Goal: Information Seeking & Learning: Check status

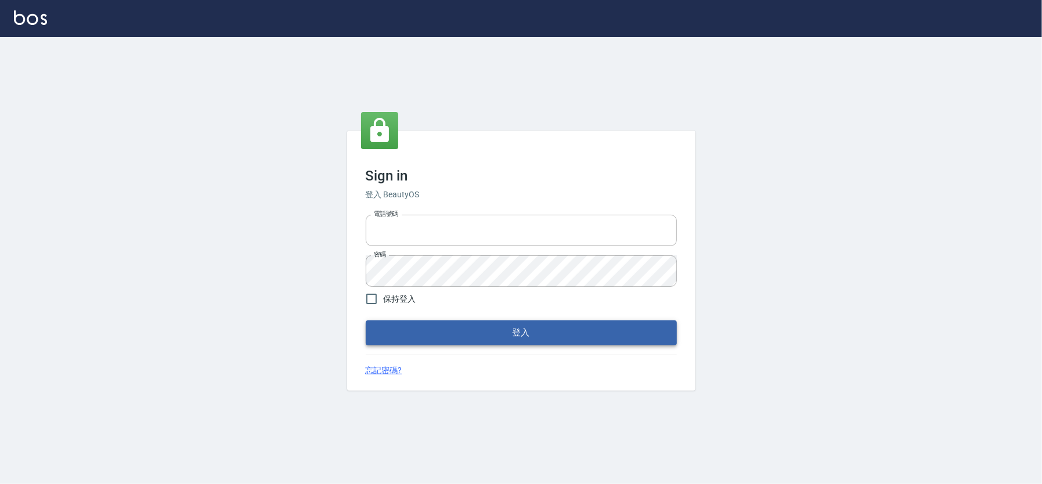
type input "0225223393815"
click at [514, 327] on button "登入" at bounding box center [521, 333] width 311 height 24
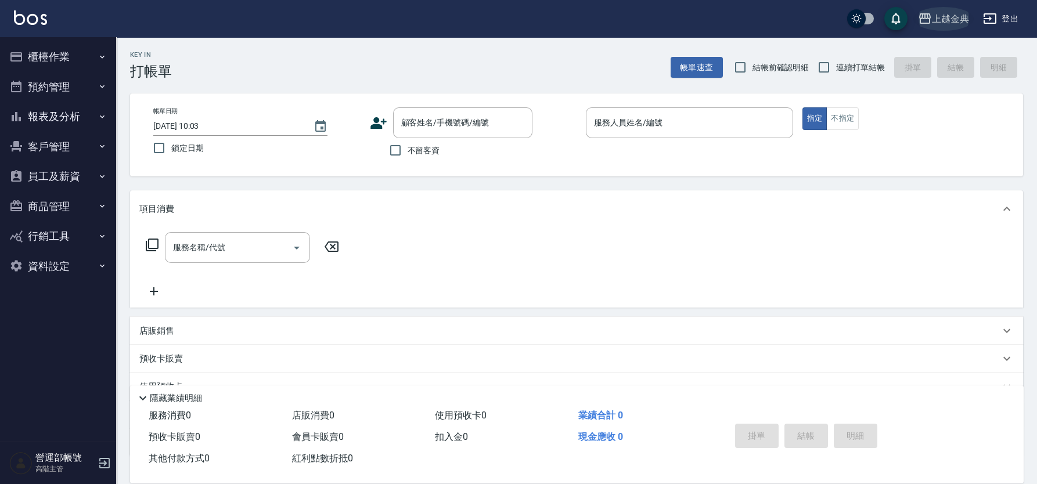
click at [959, 15] on div "上越金典" at bounding box center [950, 19] width 37 height 15
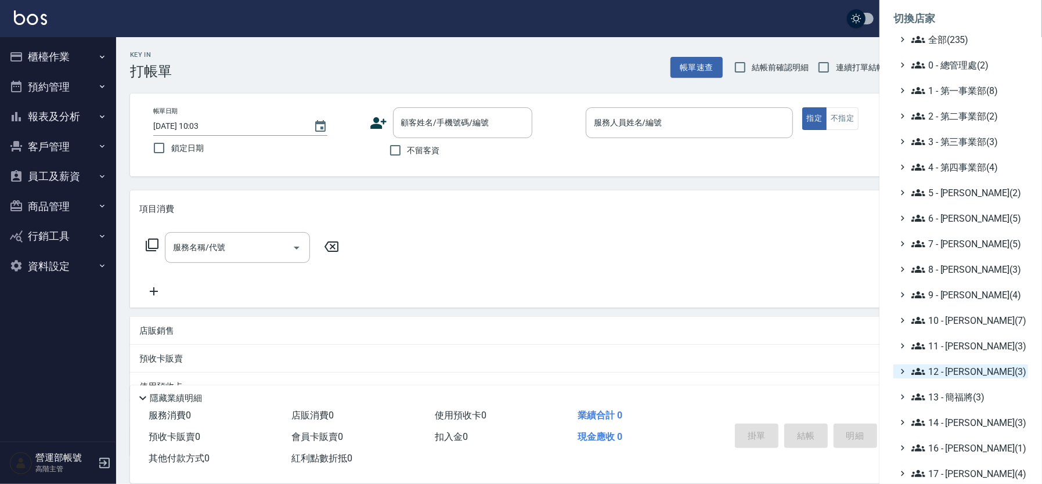
click at [959, 372] on span "12 - [PERSON_NAME](3)" at bounding box center [968, 372] width 112 height 14
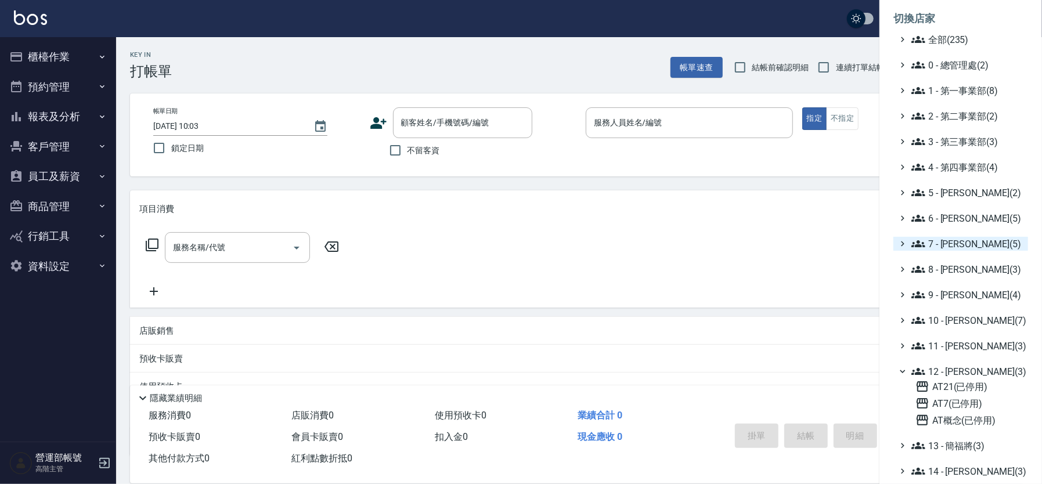
click at [1004, 247] on span "7 - [PERSON_NAME](5)" at bounding box center [968, 244] width 112 height 14
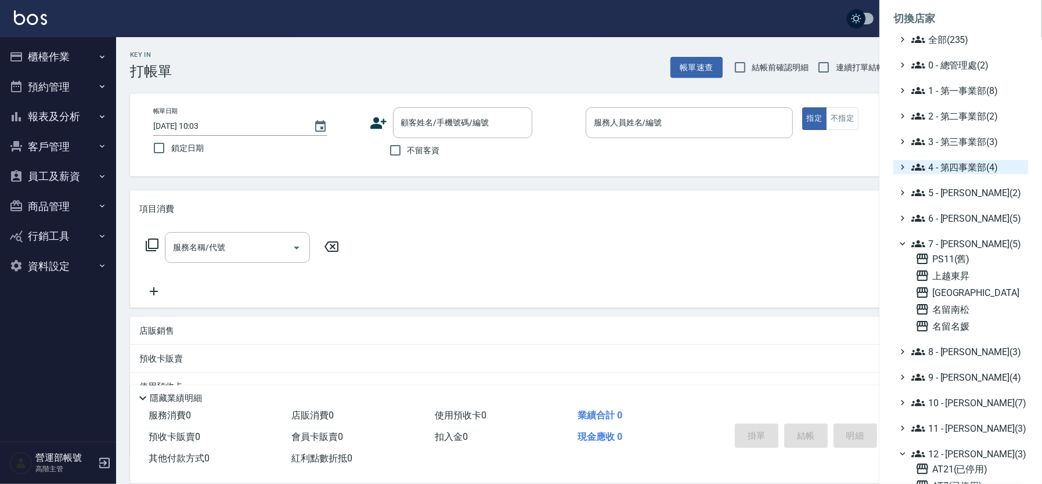
click at [969, 170] on span "4 - 第四事業部(4)" at bounding box center [968, 167] width 112 height 14
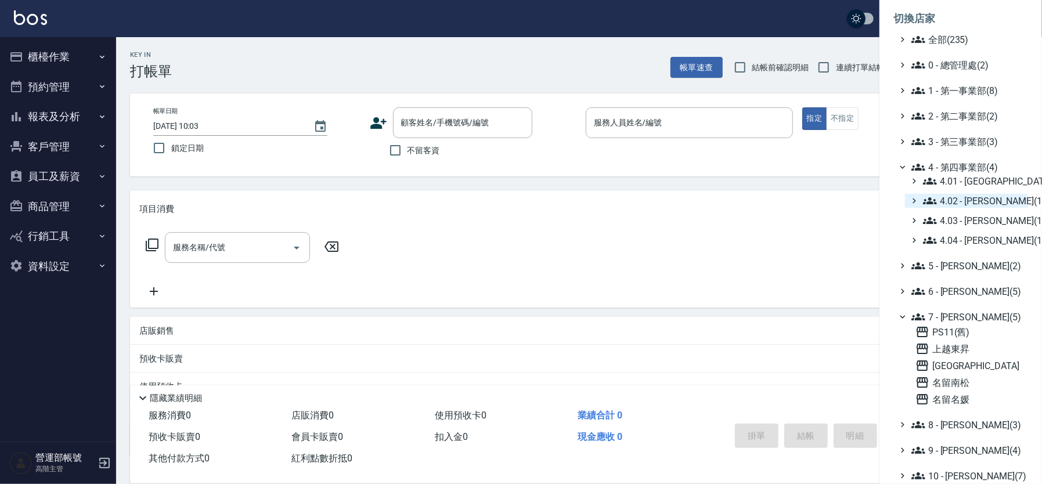
click at [978, 196] on span "4.02 - 吳國隆(1)" at bounding box center [973, 201] width 100 height 14
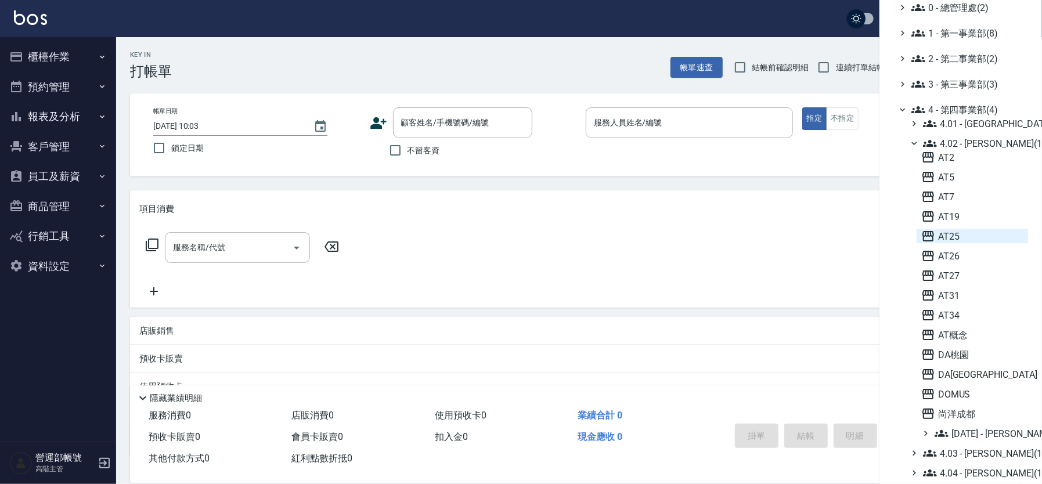
scroll to position [116, 0]
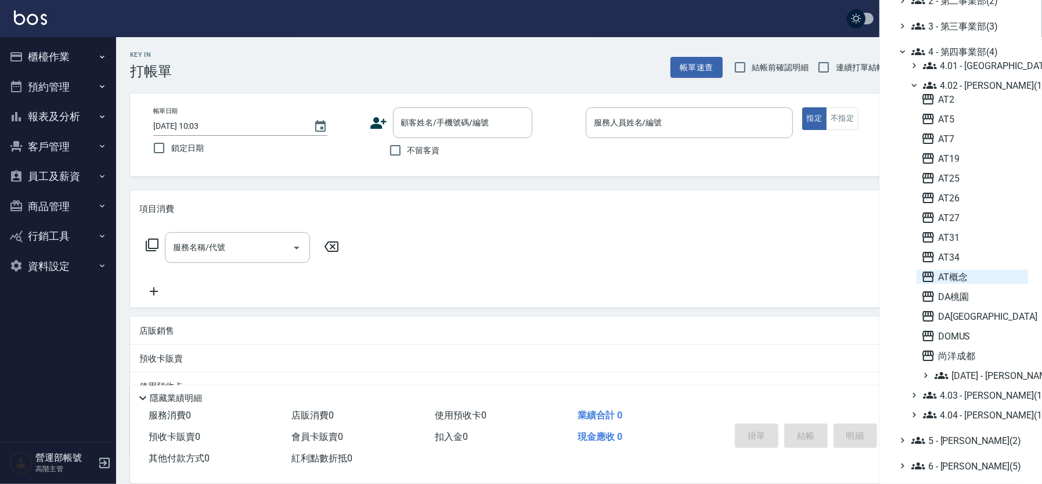
click at [952, 278] on span "AT概念" at bounding box center [973, 277] width 102 height 14
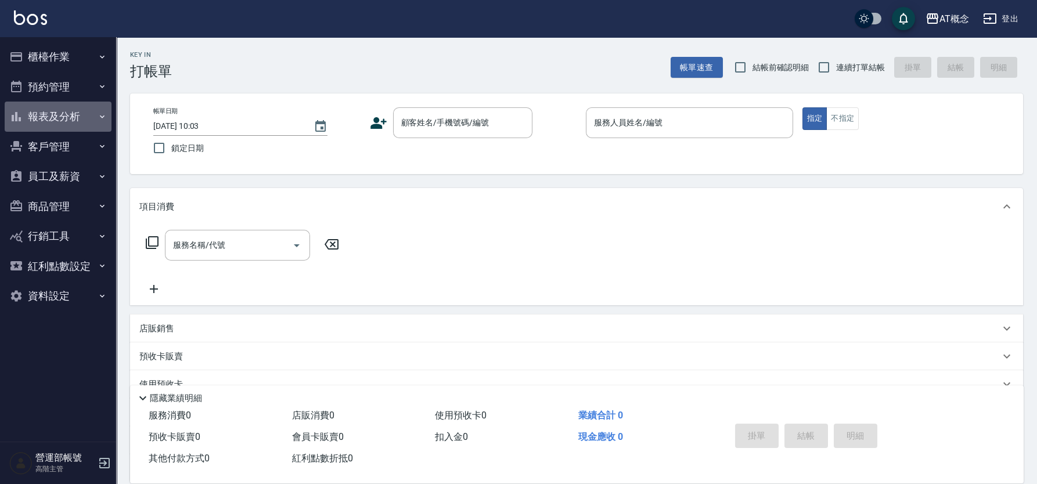
click at [54, 110] on button "報表及分析" at bounding box center [58, 117] width 107 height 30
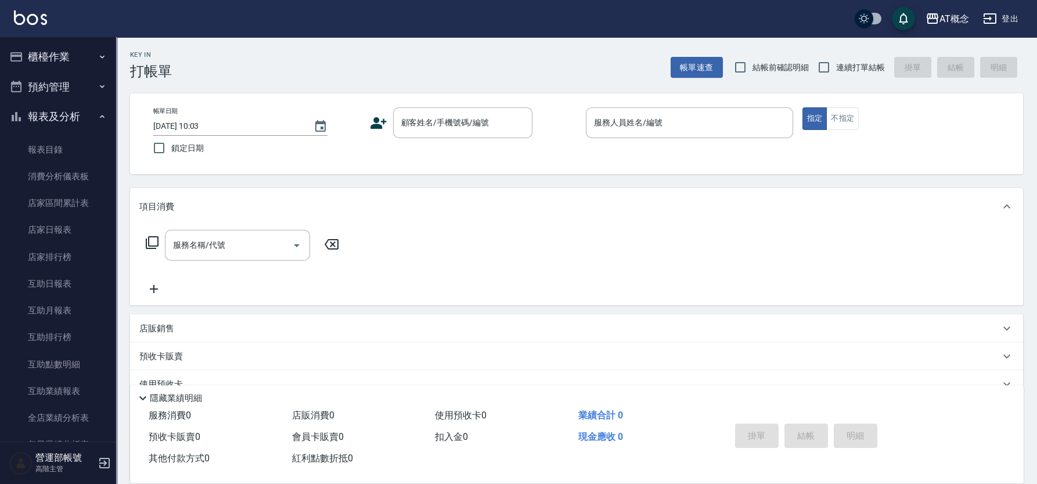
drag, startPoint x: 61, startPoint y: 197, endPoint x: 169, endPoint y: 214, distance: 109.4
click at [62, 196] on link "店家區間累計表" at bounding box center [58, 203] width 107 height 27
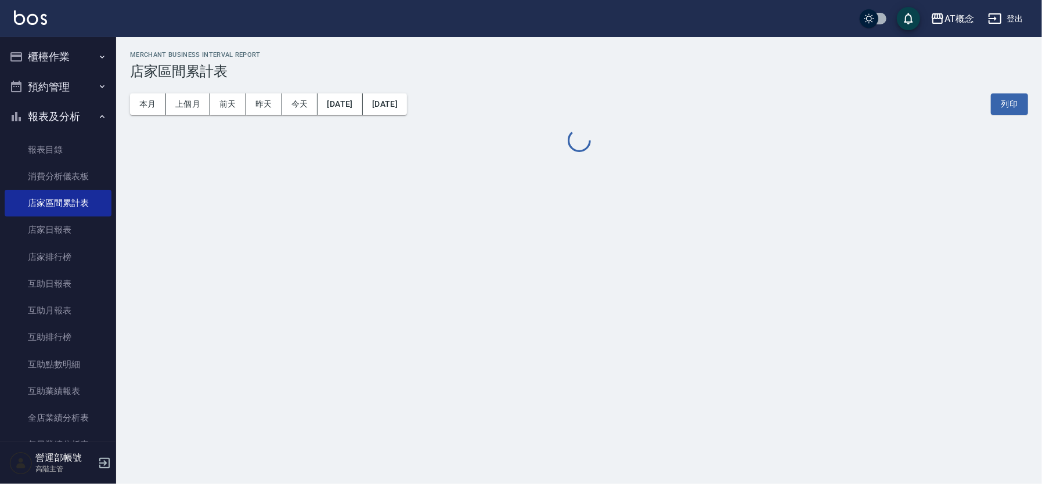
drag, startPoint x: 185, startPoint y: 102, endPoint x: 290, endPoint y: 117, distance: 105.7
click at [190, 102] on button "上個月" at bounding box center [188, 103] width 44 height 21
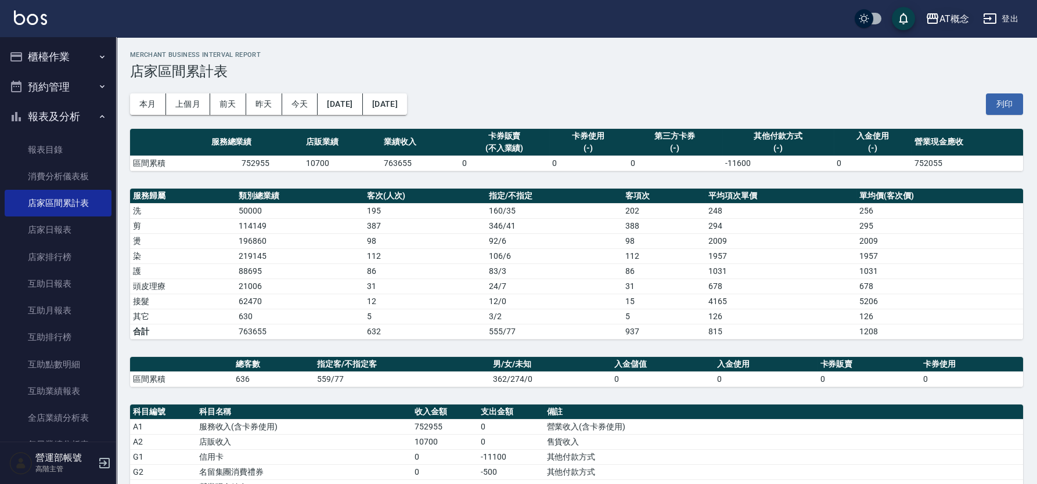
click at [948, 17] on div "AT概念" at bounding box center [955, 19] width 30 height 15
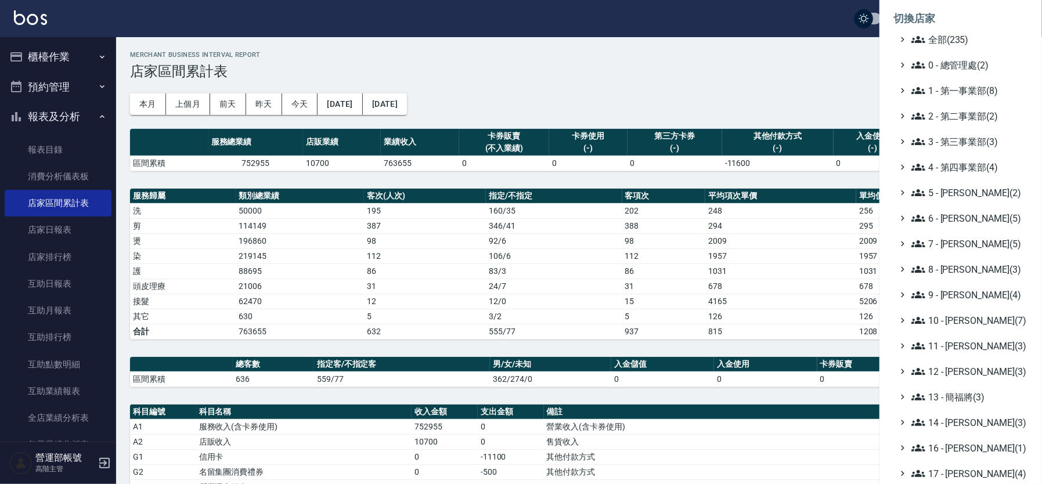
click at [821, 89] on div at bounding box center [521, 242] width 1042 height 484
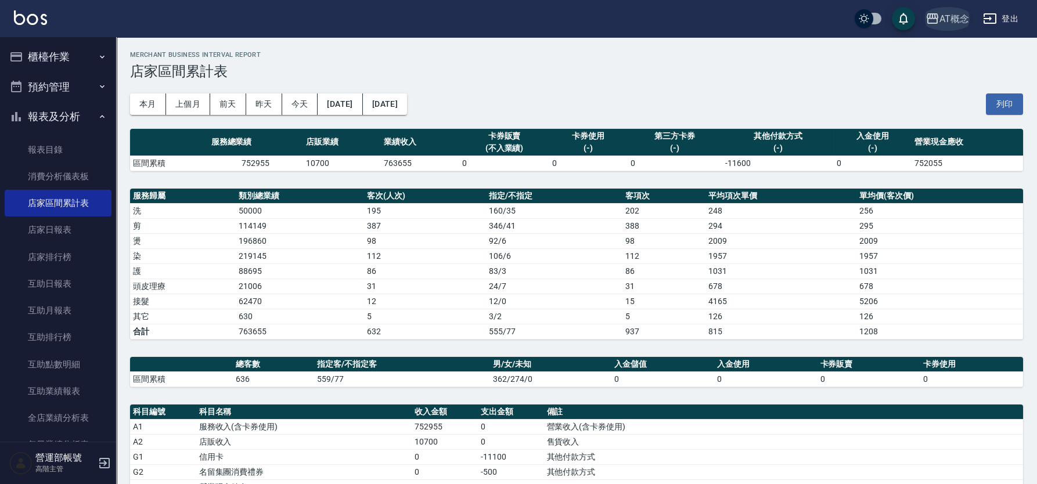
click at [940, 15] on button "AT概念" at bounding box center [947, 19] width 53 height 24
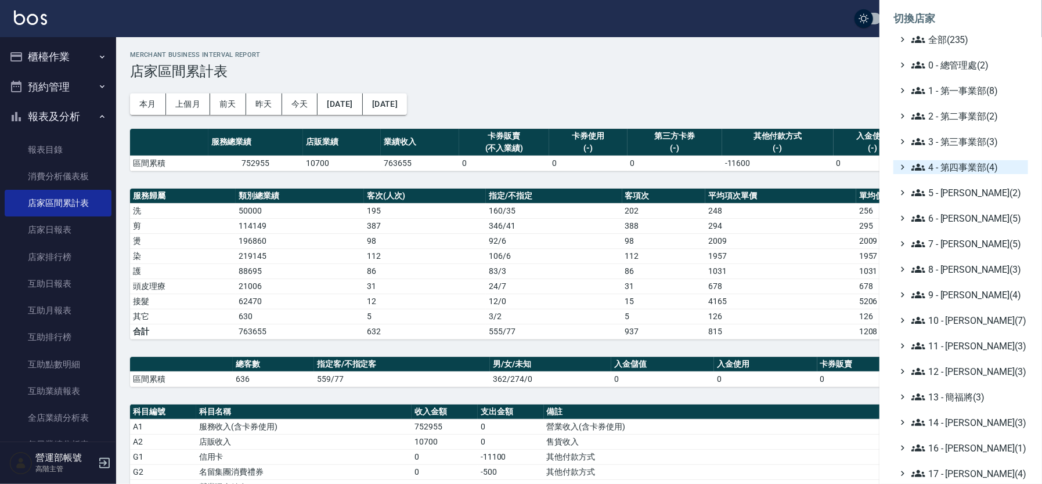
click at [981, 160] on span "4 - 第四事業部(4)" at bounding box center [968, 167] width 112 height 14
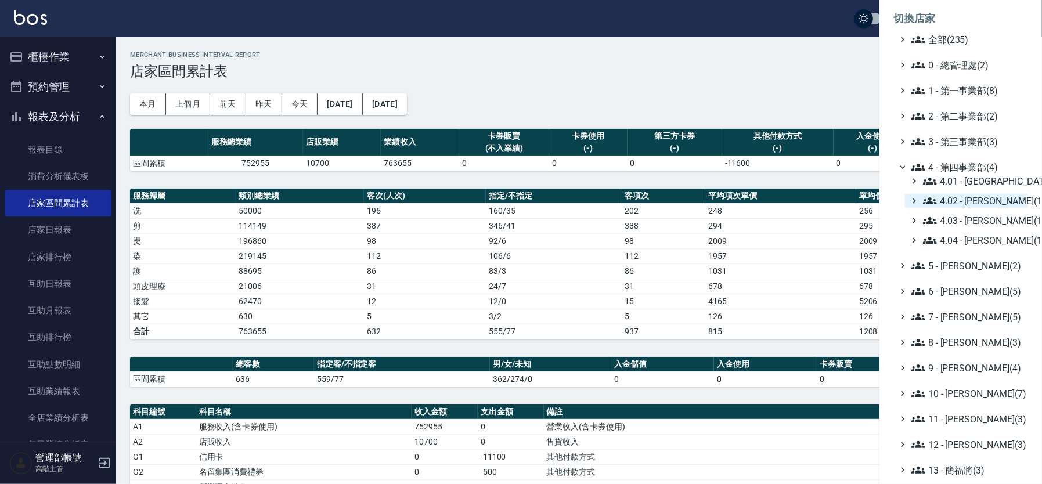
click at [980, 204] on span "4.02 - 吳國隆(1)" at bounding box center [973, 201] width 100 height 14
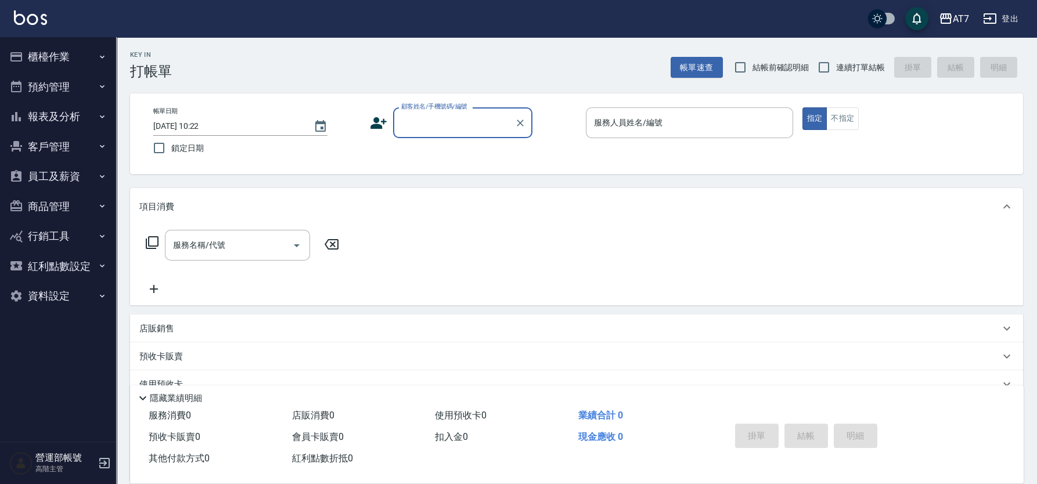
click at [52, 114] on button "報表及分析" at bounding box center [58, 117] width 107 height 30
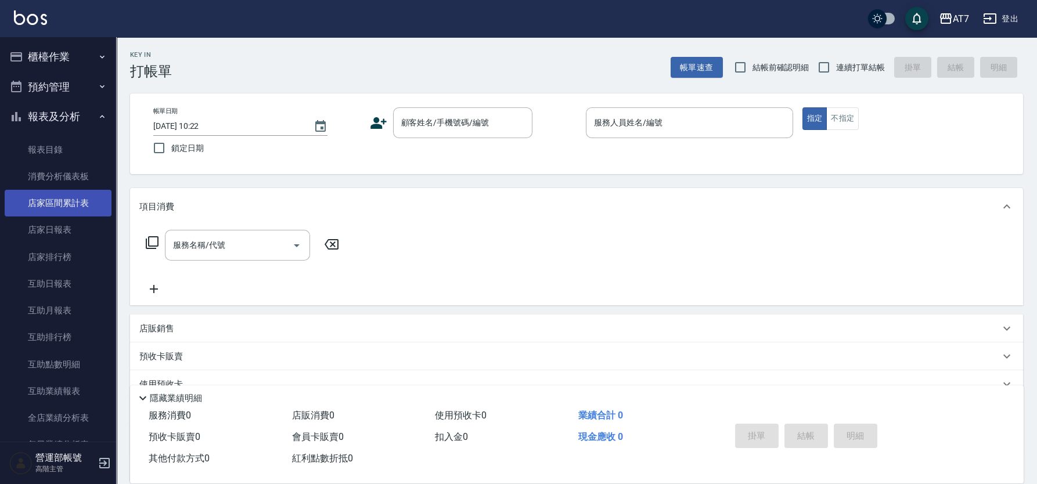
drag, startPoint x: 69, startPoint y: 203, endPoint x: 78, endPoint y: 202, distance: 8.7
click at [70, 202] on link "店家區間累計表" at bounding box center [58, 203] width 107 height 27
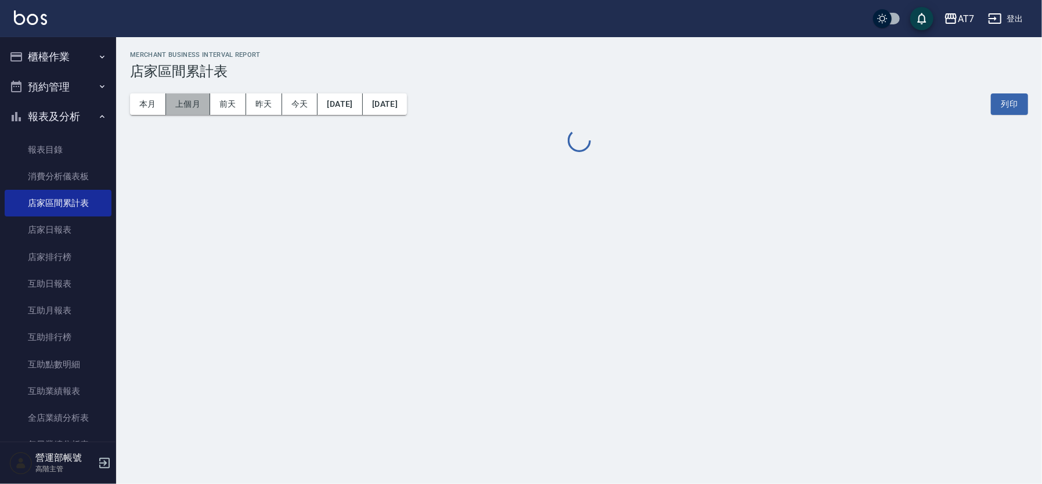
click at [186, 105] on button "上個月" at bounding box center [188, 103] width 44 height 21
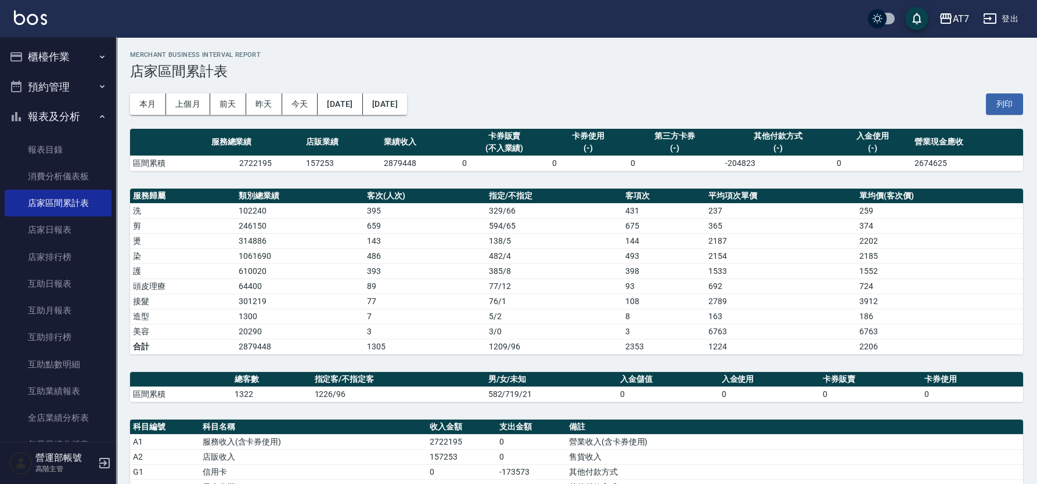
click at [959, 13] on div "AT7" at bounding box center [961, 19] width 16 height 15
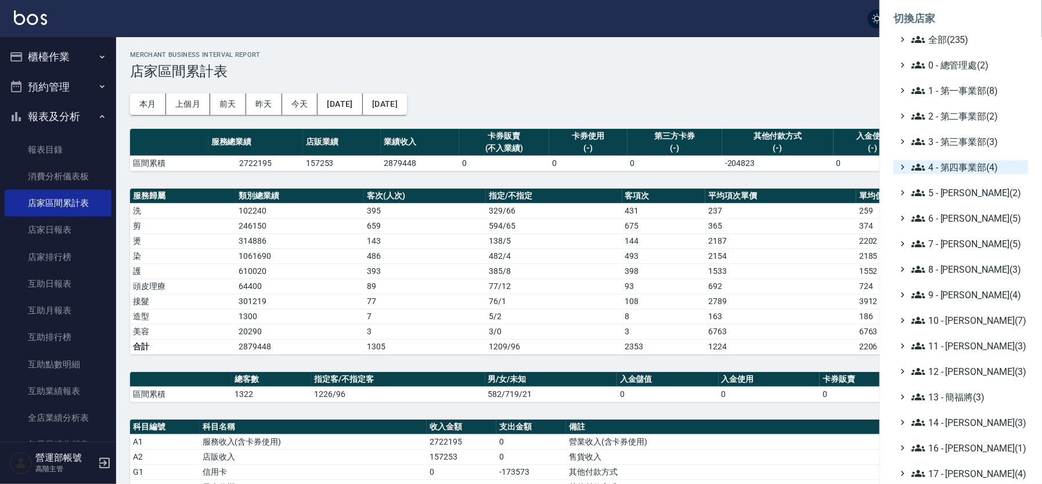
click at [962, 170] on span "4 - 第四事業部(4)" at bounding box center [968, 167] width 112 height 14
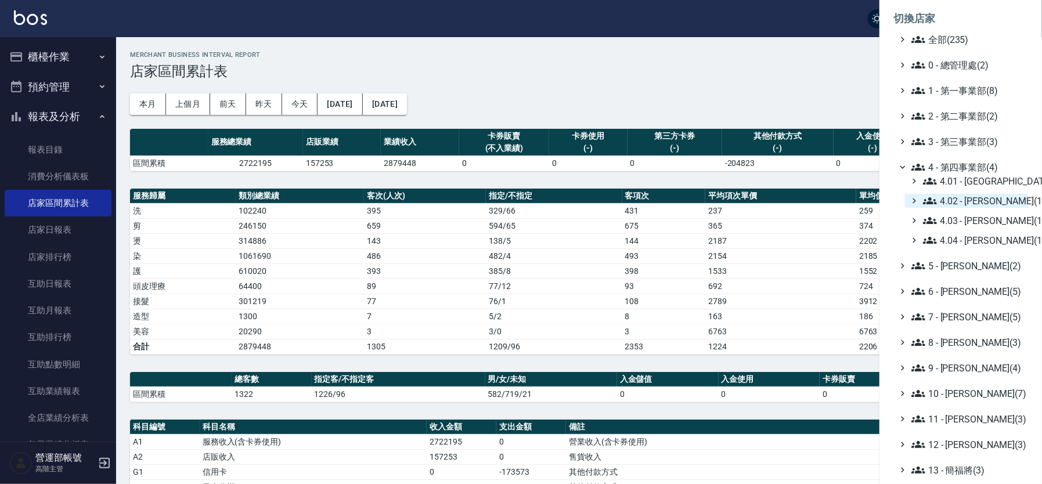
click at [984, 197] on span "4.02 - 吳國隆(1)" at bounding box center [973, 201] width 100 height 14
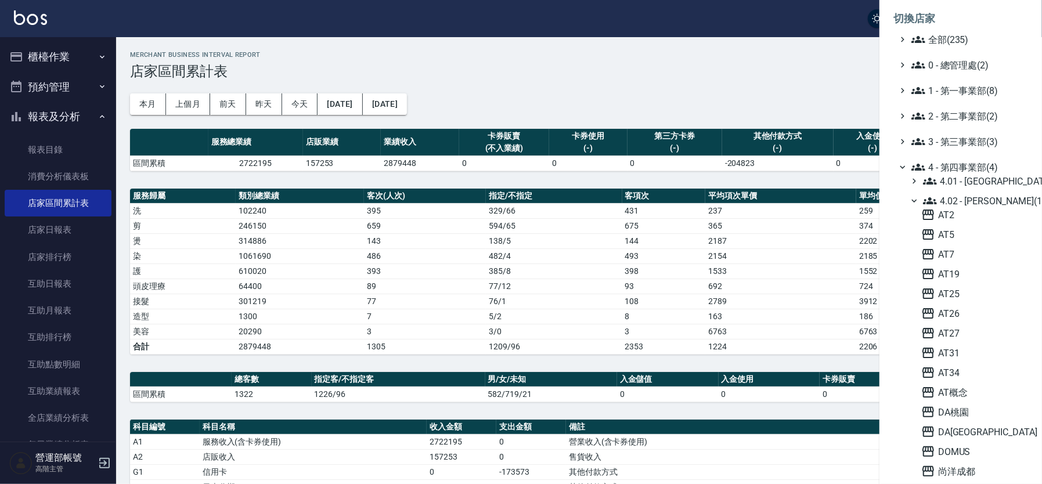
scroll to position [116, 0]
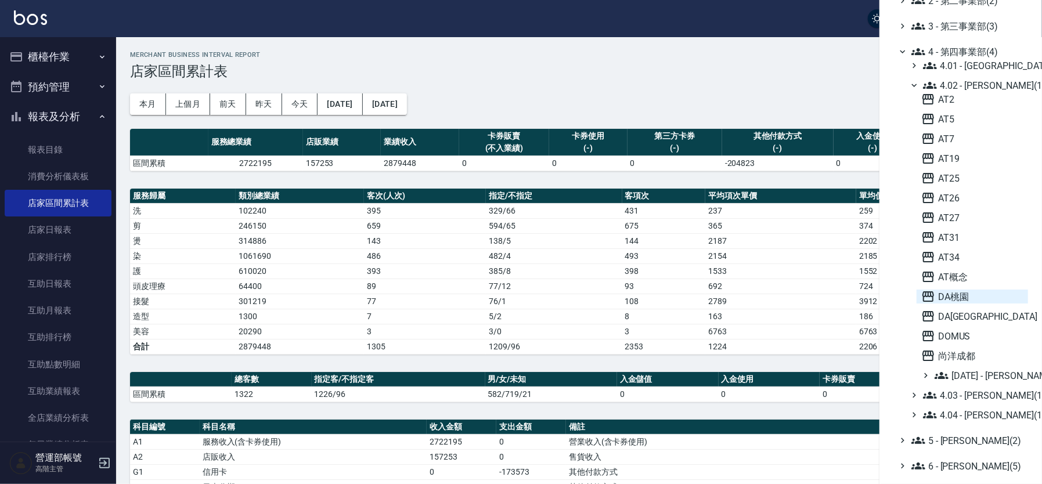
click at [962, 296] on span "DA桃園" at bounding box center [973, 297] width 102 height 14
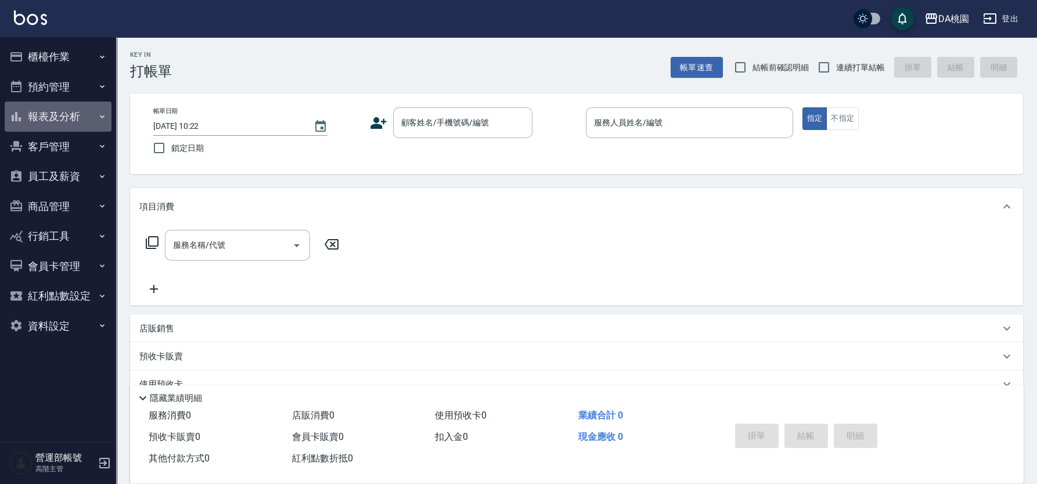
click at [50, 114] on button "報表及分析" at bounding box center [58, 117] width 107 height 30
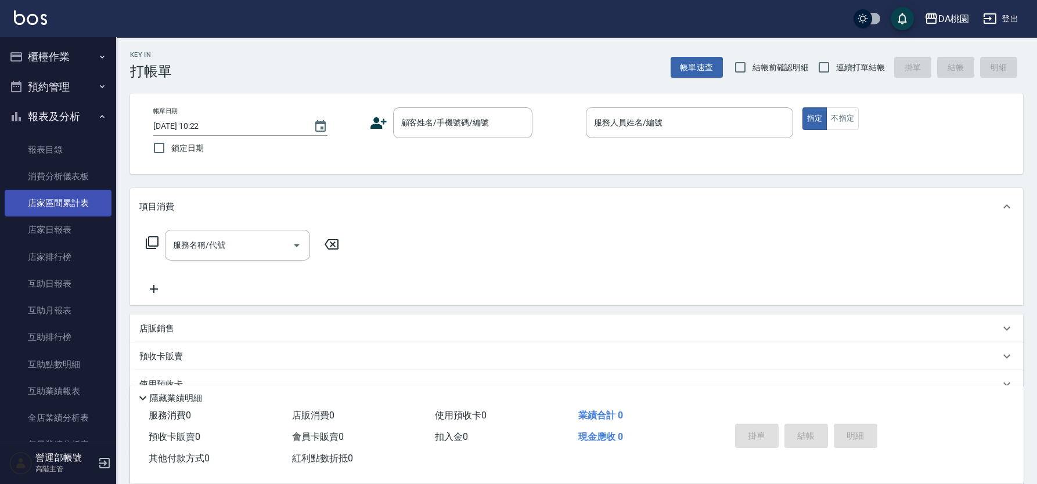
click at [62, 203] on link "店家區間累計表" at bounding box center [58, 203] width 107 height 27
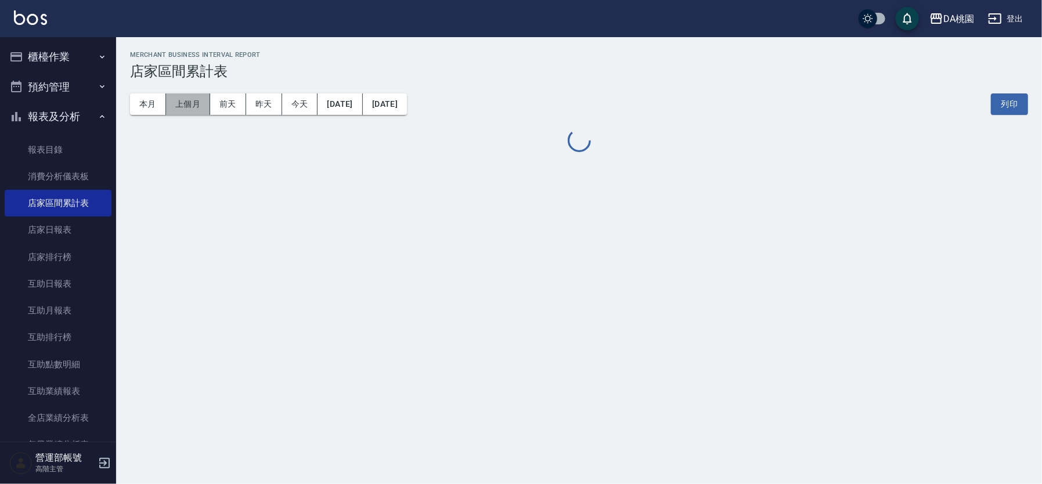
drag, startPoint x: 181, startPoint y: 105, endPoint x: 196, endPoint y: 113, distance: 16.6
click at [181, 104] on button "上個月" at bounding box center [188, 103] width 44 height 21
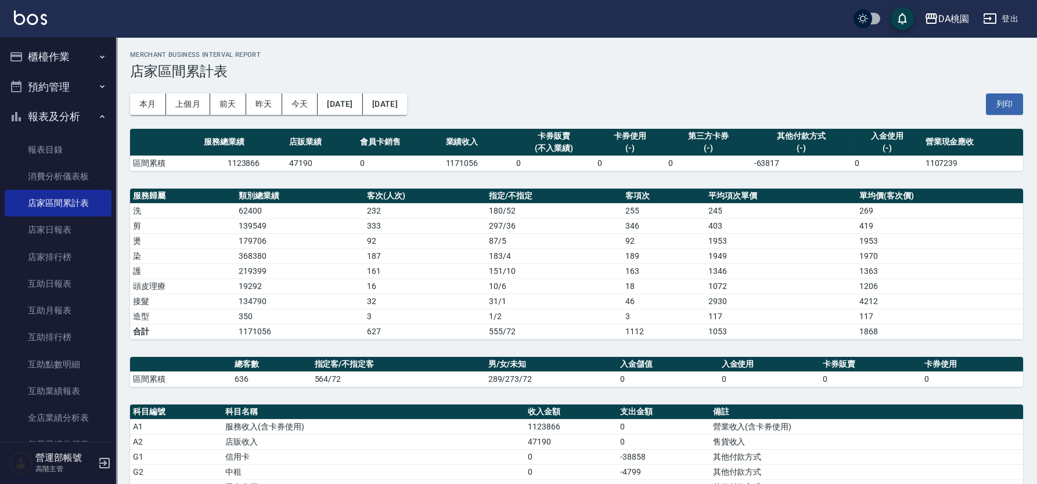
click at [944, 15] on div "DA桃園" at bounding box center [953, 19] width 31 height 15
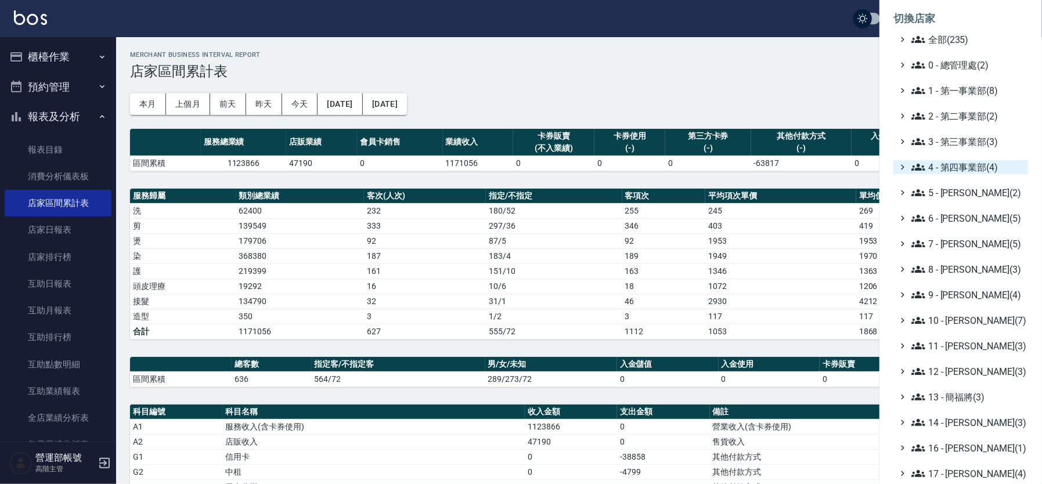
click at [977, 160] on span "4 - 第四事業部(4)" at bounding box center [968, 167] width 112 height 14
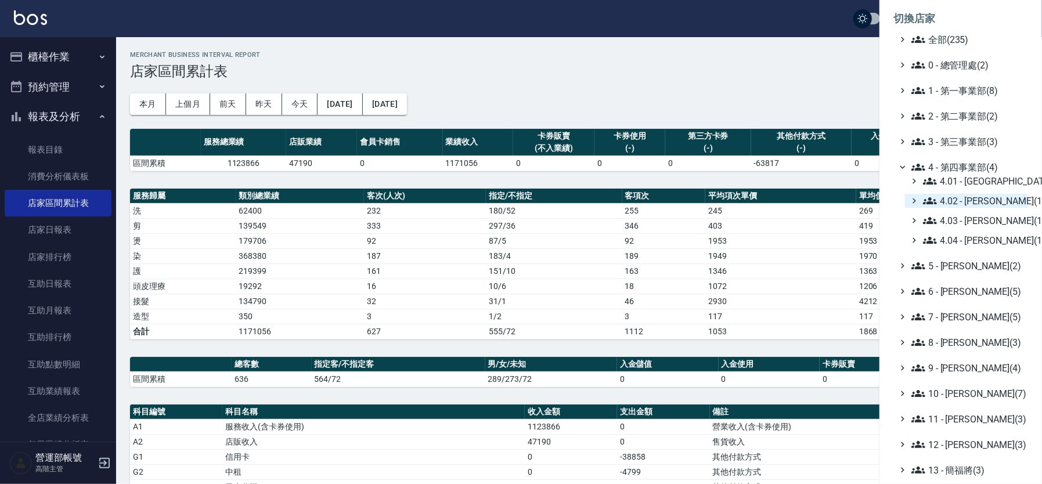
click at [983, 197] on span "4.02 - [PERSON_NAME](1)" at bounding box center [973, 201] width 100 height 14
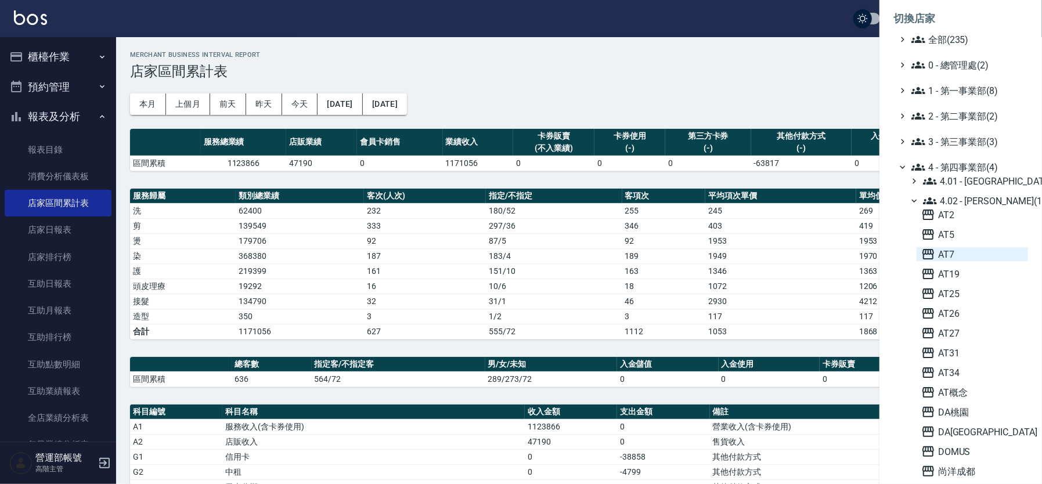
click at [952, 251] on span "AT7" at bounding box center [973, 254] width 102 height 14
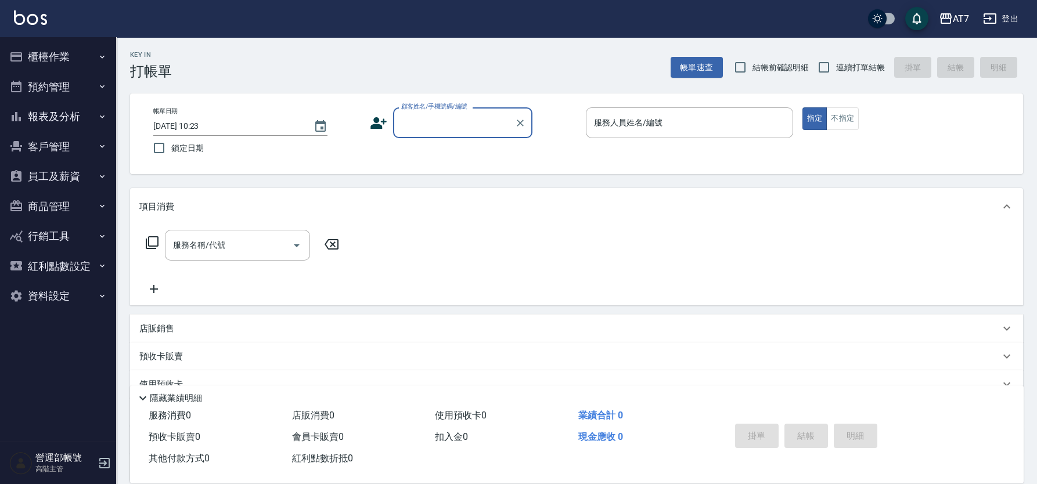
click at [47, 110] on button "報表及分析" at bounding box center [58, 117] width 107 height 30
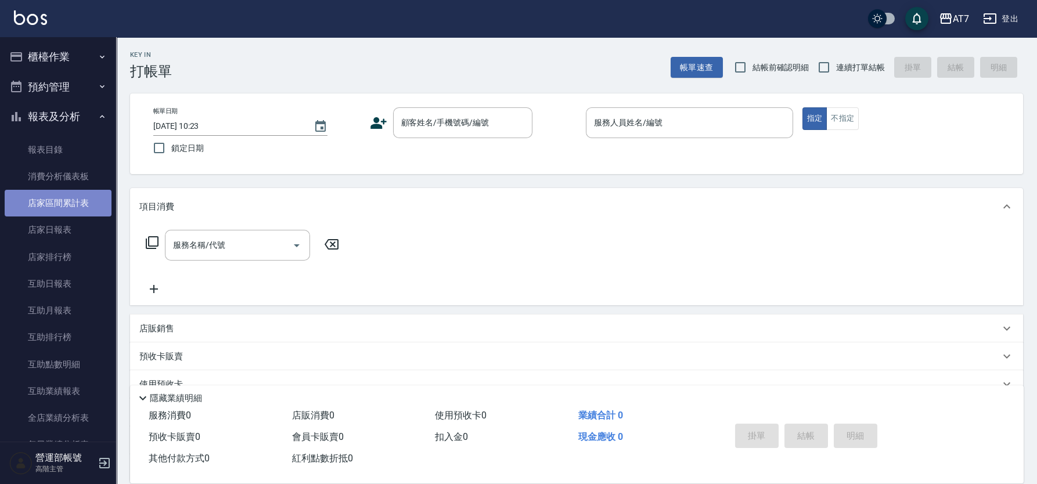
click at [66, 200] on link "店家區間累計表" at bounding box center [58, 203] width 107 height 27
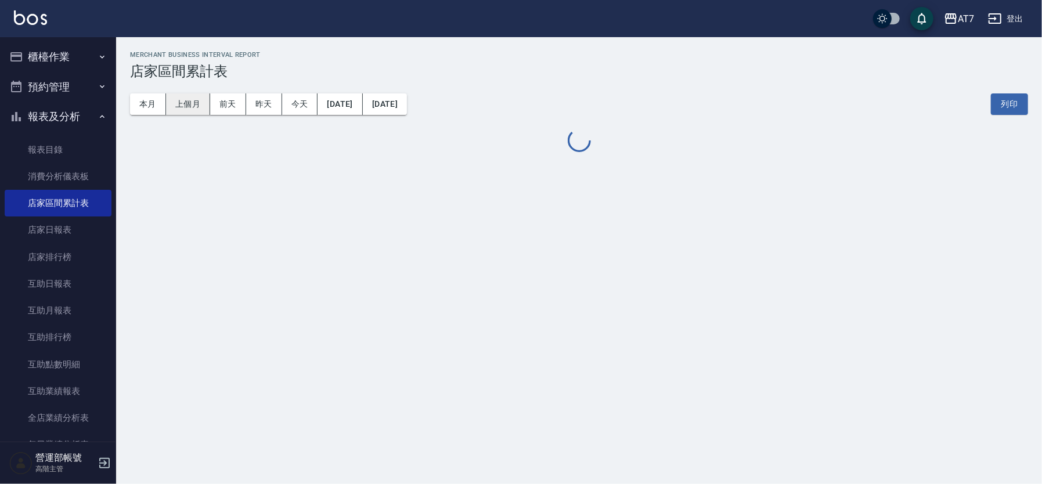
click at [186, 101] on button "上個月" at bounding box center [188, 103] width 44 height 21
